Goal: Task Accomplishment & Management: Use online tool/utility

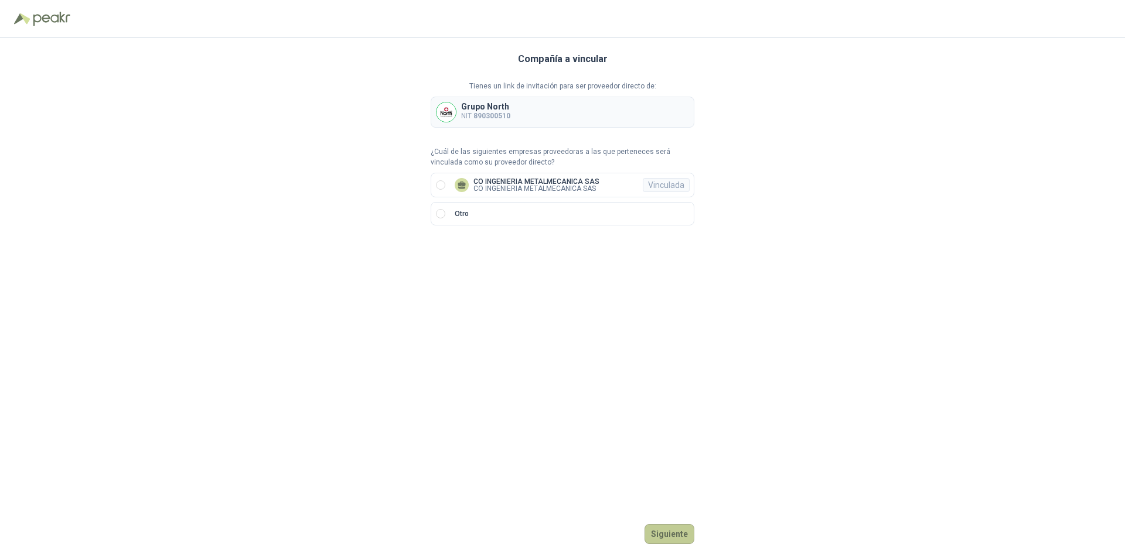
click at [678, 534] on button "Siguiente" at bounding box center [670, 534] width 50 height 20
click at [456, 374] on div "Compañía a vincular Tienes un link de invitación para ser proveedor directo de:…" at bounding box center [563, 298] width 264 height 521
click at [653, 183] on div "Vinculada" at bounding box center [666, 185] width 47 height 14
click at [670, 187] on div "Vinculada" at bounding box center [666, 185] width 47 height 14
click at [666, 535] on button "Ingresar" at bounding box center [671, 534] width 46 height 20
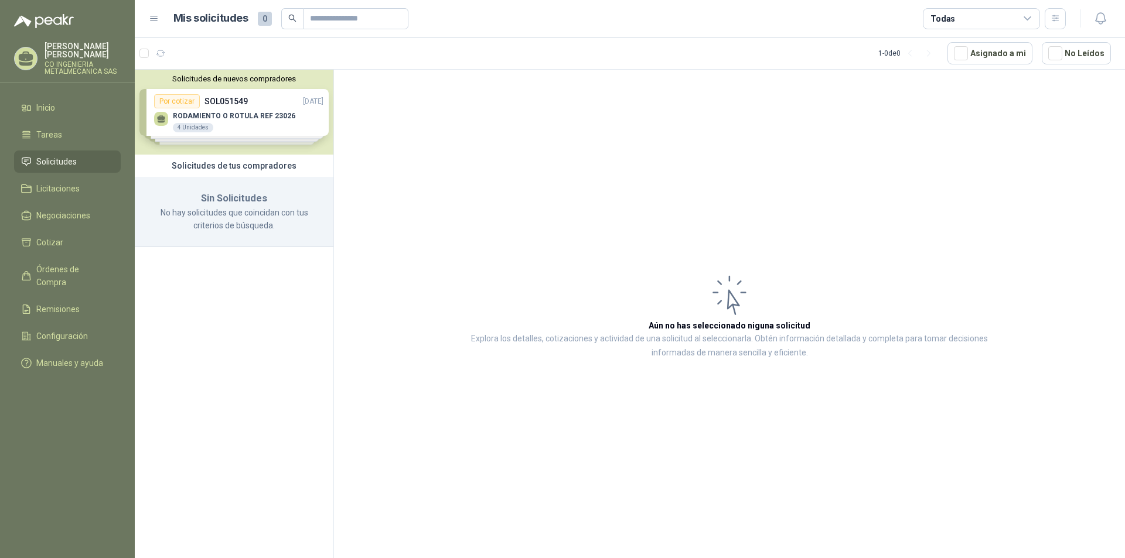
click at [60, 166] on span "Solicitudes" at bounding box center [56, 161] width 40 height 13
click at [57, 248] on span "Cotizar" at bounding box center [49, 242] width 27 height 13
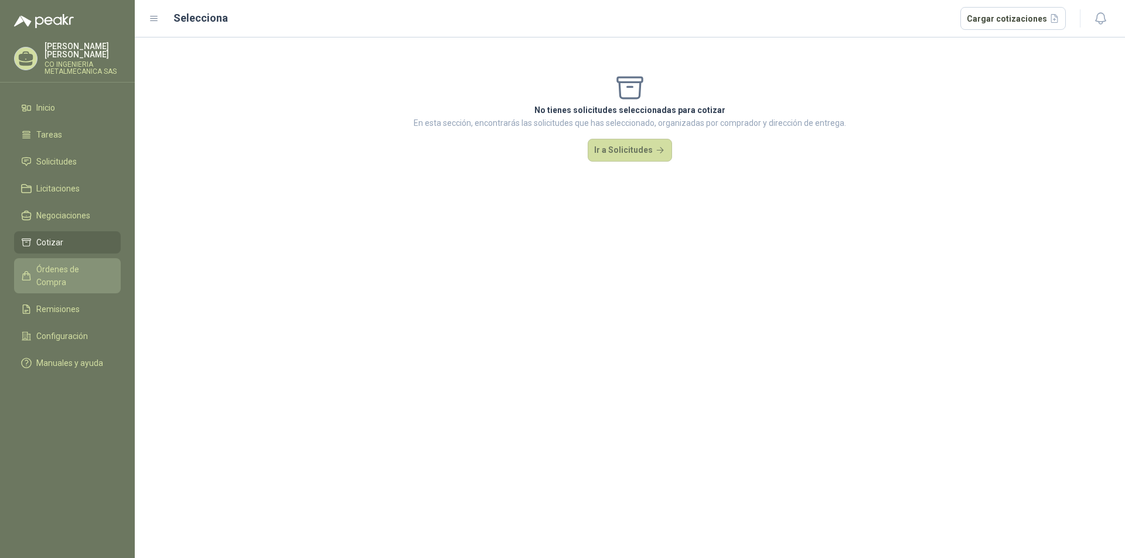
click at [90, 278] on span "Órdenes de Compra" at bounding box center [72, 276] width 73 height 26
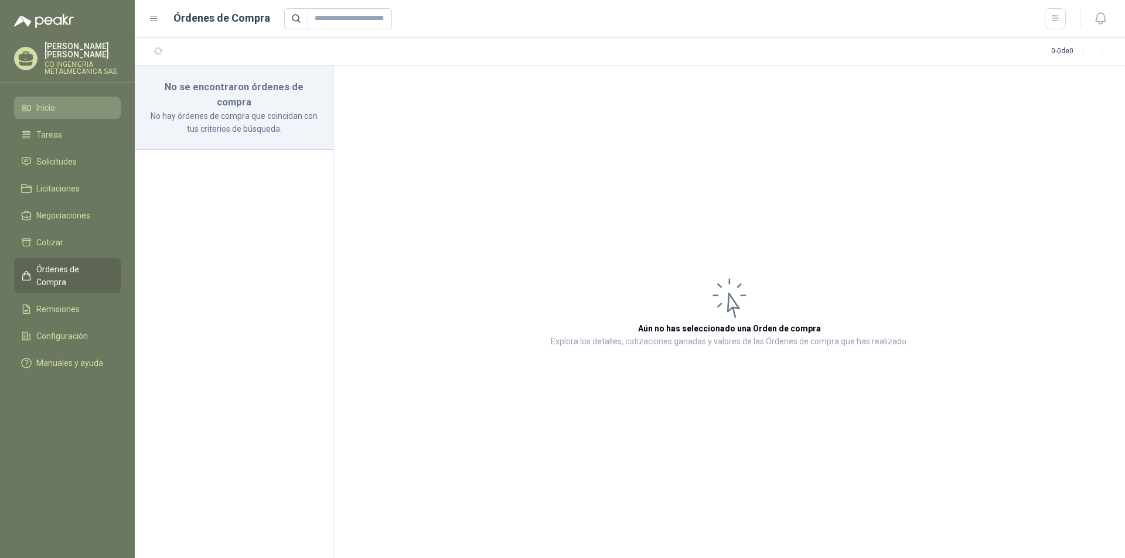
click at [53, 114] on span "Inicio" at bounding box center [45, 107] width 19 height 13
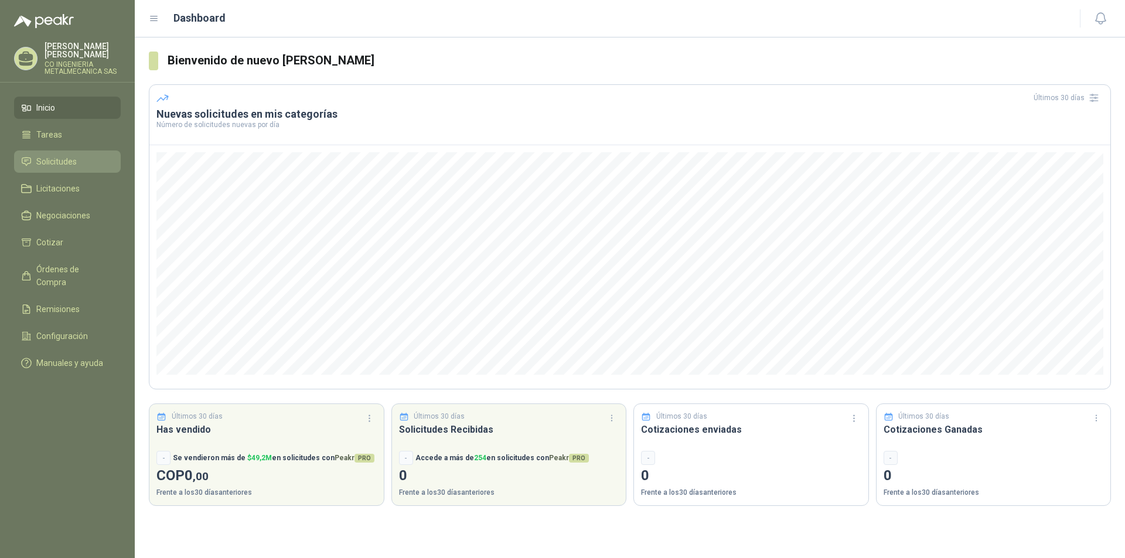
click at [69, 168] on span "Solicitudes" at bounding box center [56, 161] width 40 height 13
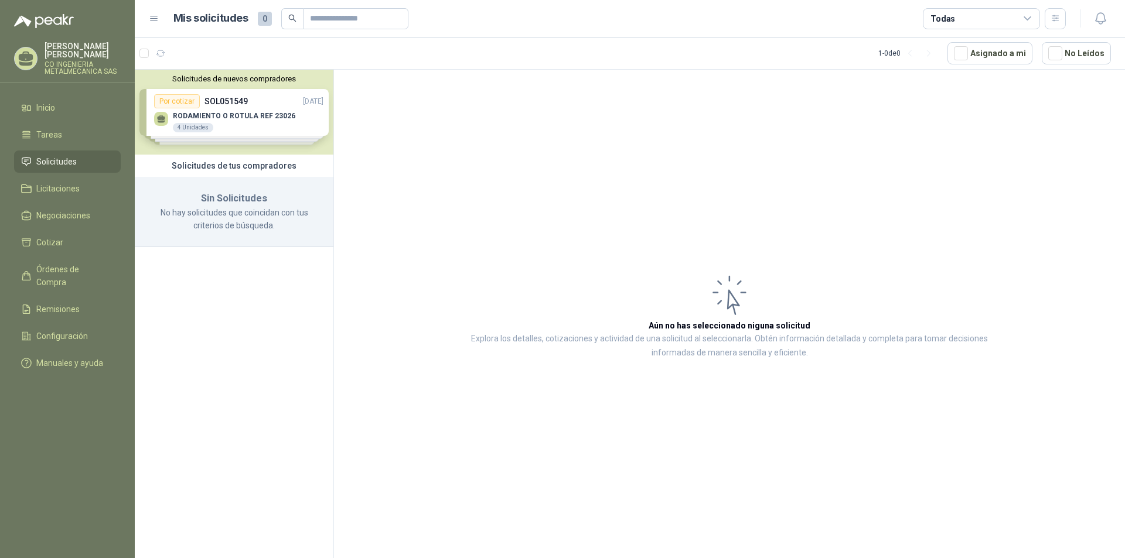
click at [220, 125] on div "Solicitudes de nuevos compradores Por cotizar SOL051549 [DATE] RODAMIENTO O ROT…" at bounding box center [234, 112] width 199 height 85
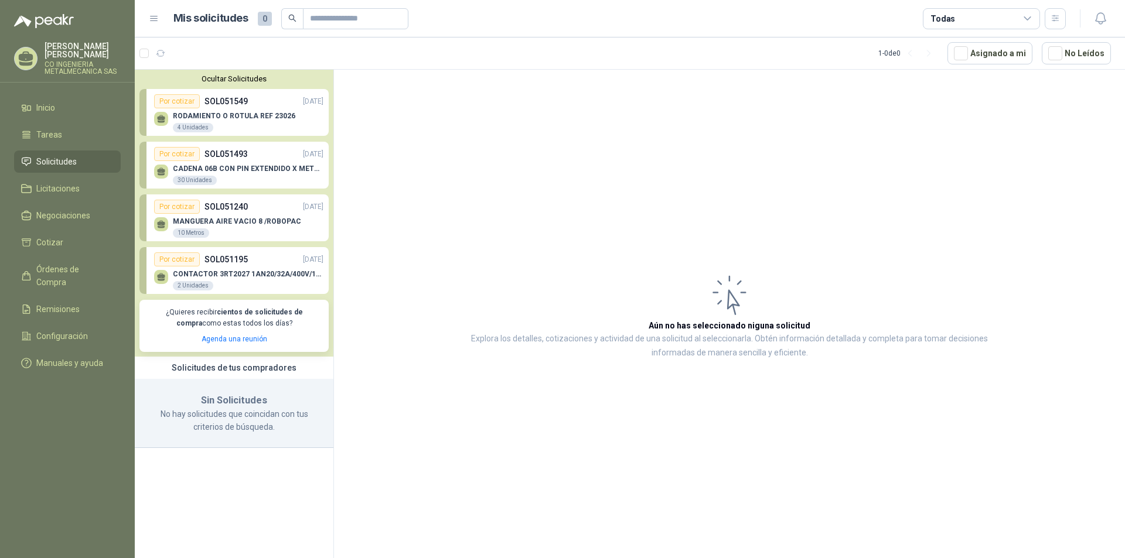
click at [240, 77] on button "Ocultar Solicitudes" at bounding box center [233, 78] width 189 height 9
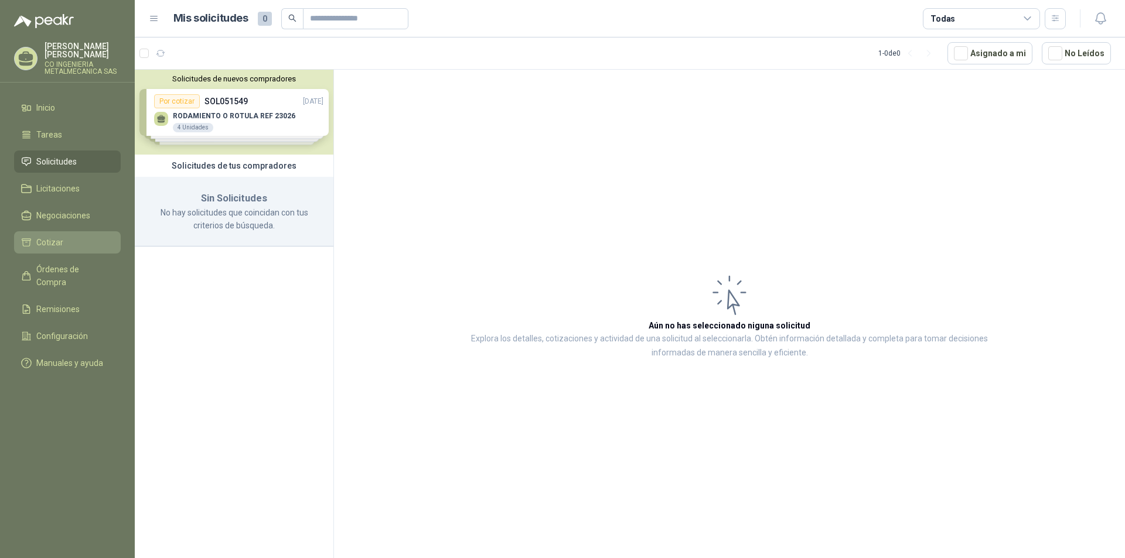
click at [73, 246] on li "Cotizar" at bounding box center [67, 242] width 93 height 13
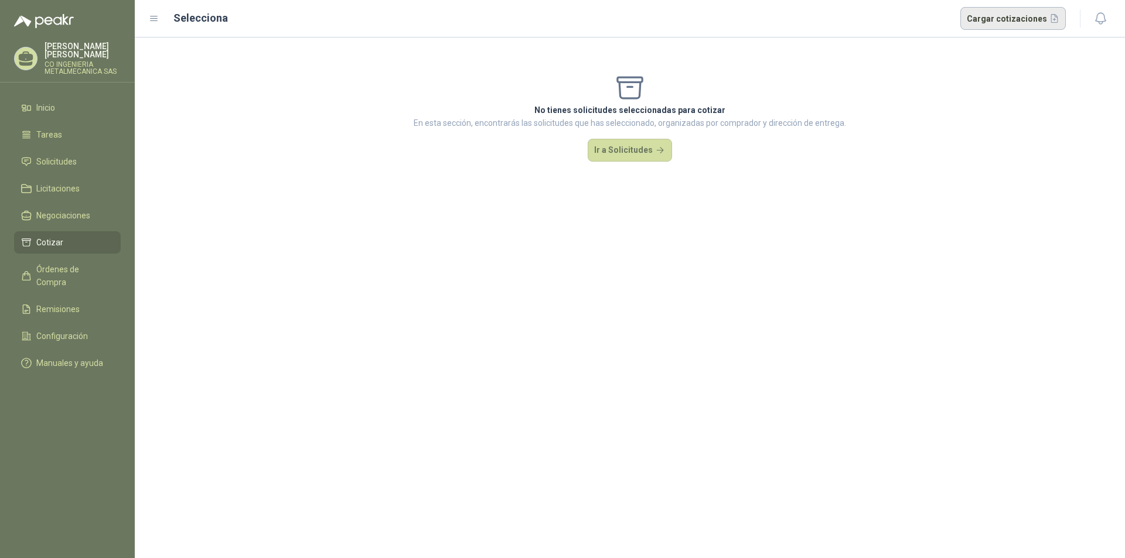
click at [1044, 16] on button "Cargar cotizaciones" at bounding box center [1013, 18] width 106 height 23
click at [74, 168] on span "Solicitudes" at bounding box center [56, 161] width 40 height 13
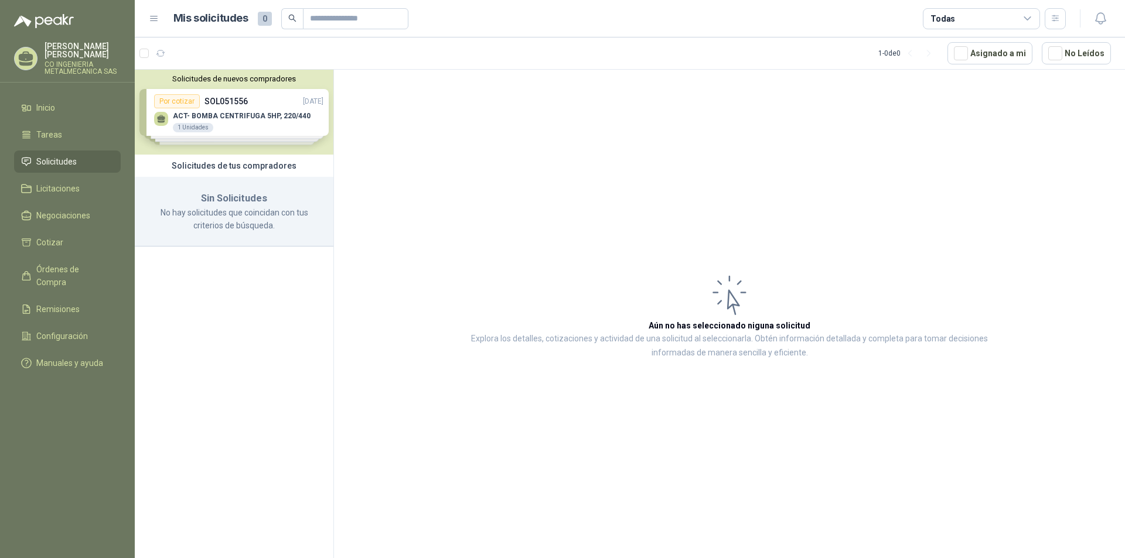
click at [260, 127] on div "Solicitudes de nuevos compradores Por cotizar SOL051556 [DATE] ACT- BOMBA CENTR…" at bounding box center [234, 112] width 199 height 85
